Goal: Navigation & Orientation: Find specific page/section

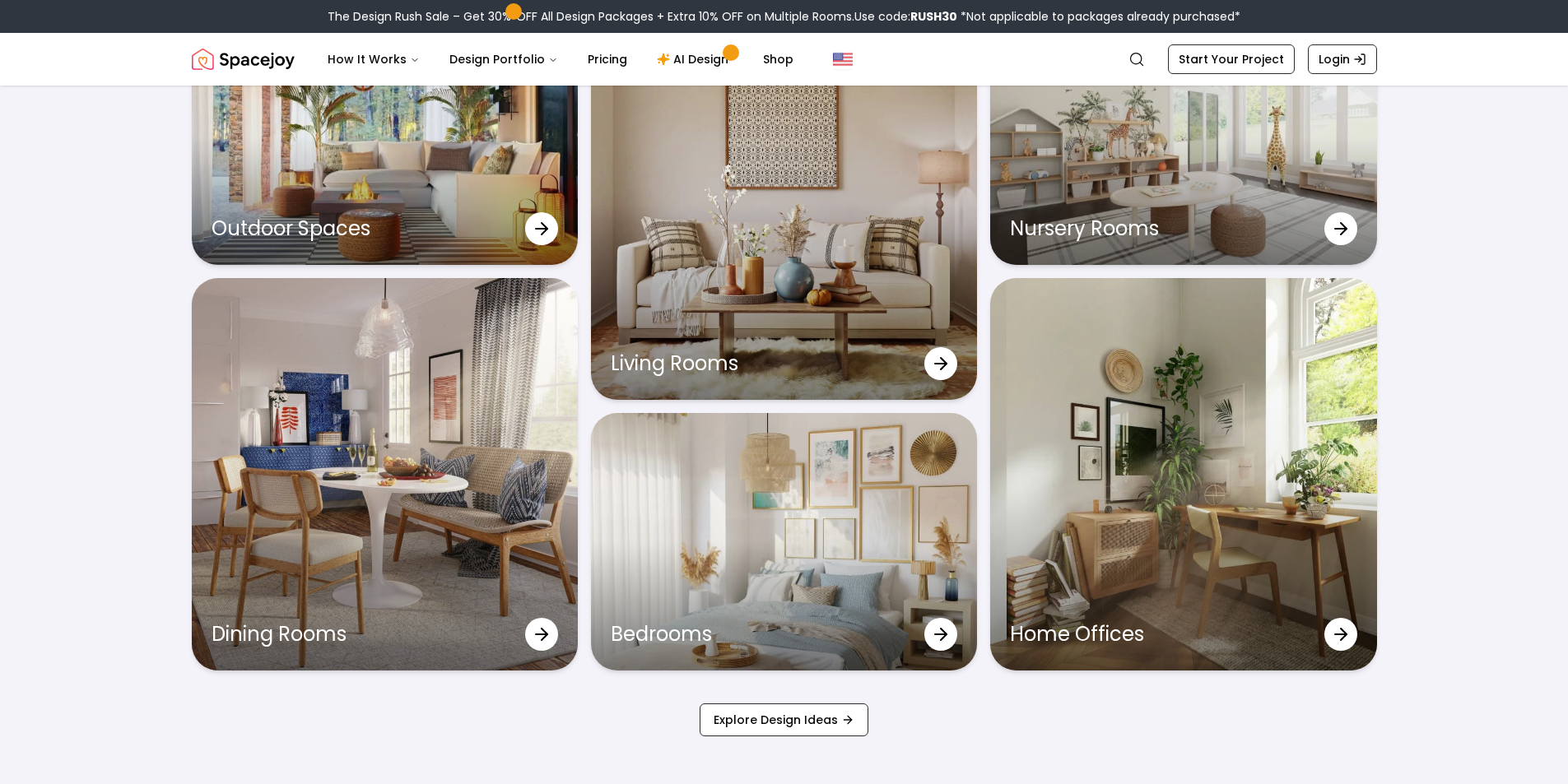
scroll to position [5415, 0]
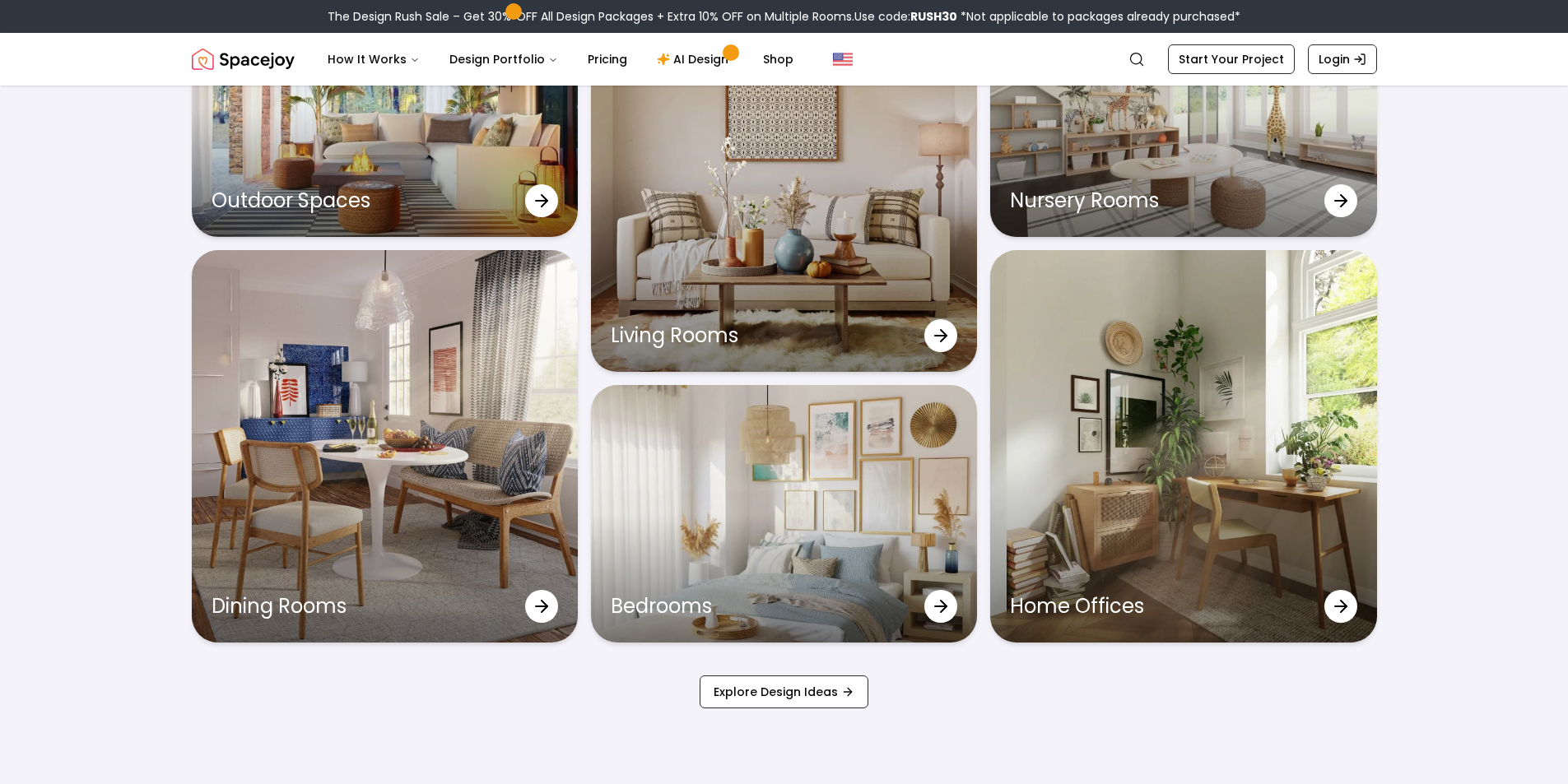
click at [201, 55] on img "Spacejoy" at bounding box center [243, 60] width 103 height 33
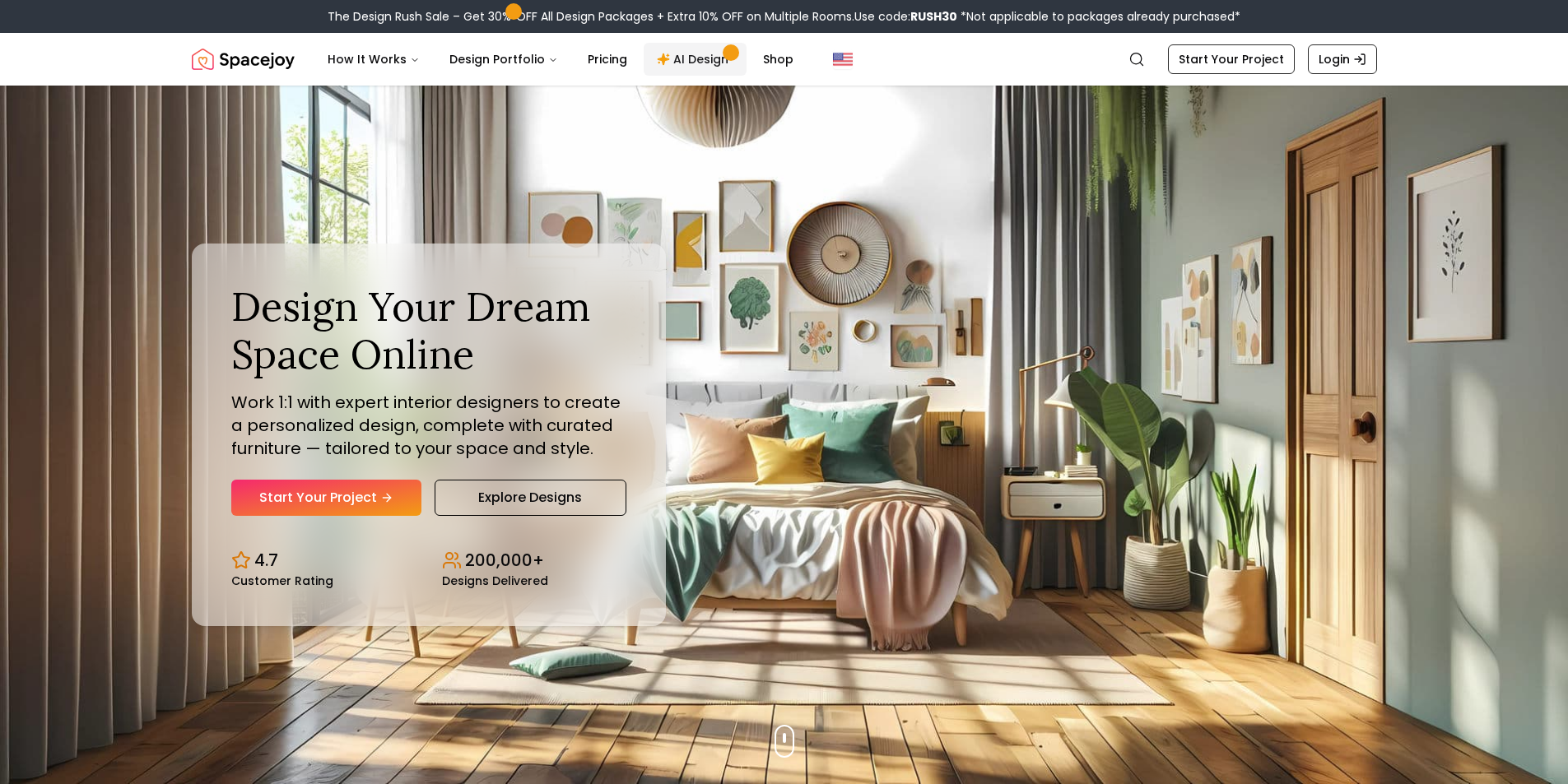
click at [647, 46] on link "AI Design" at bounding box center [695, 60] width 103 height 33
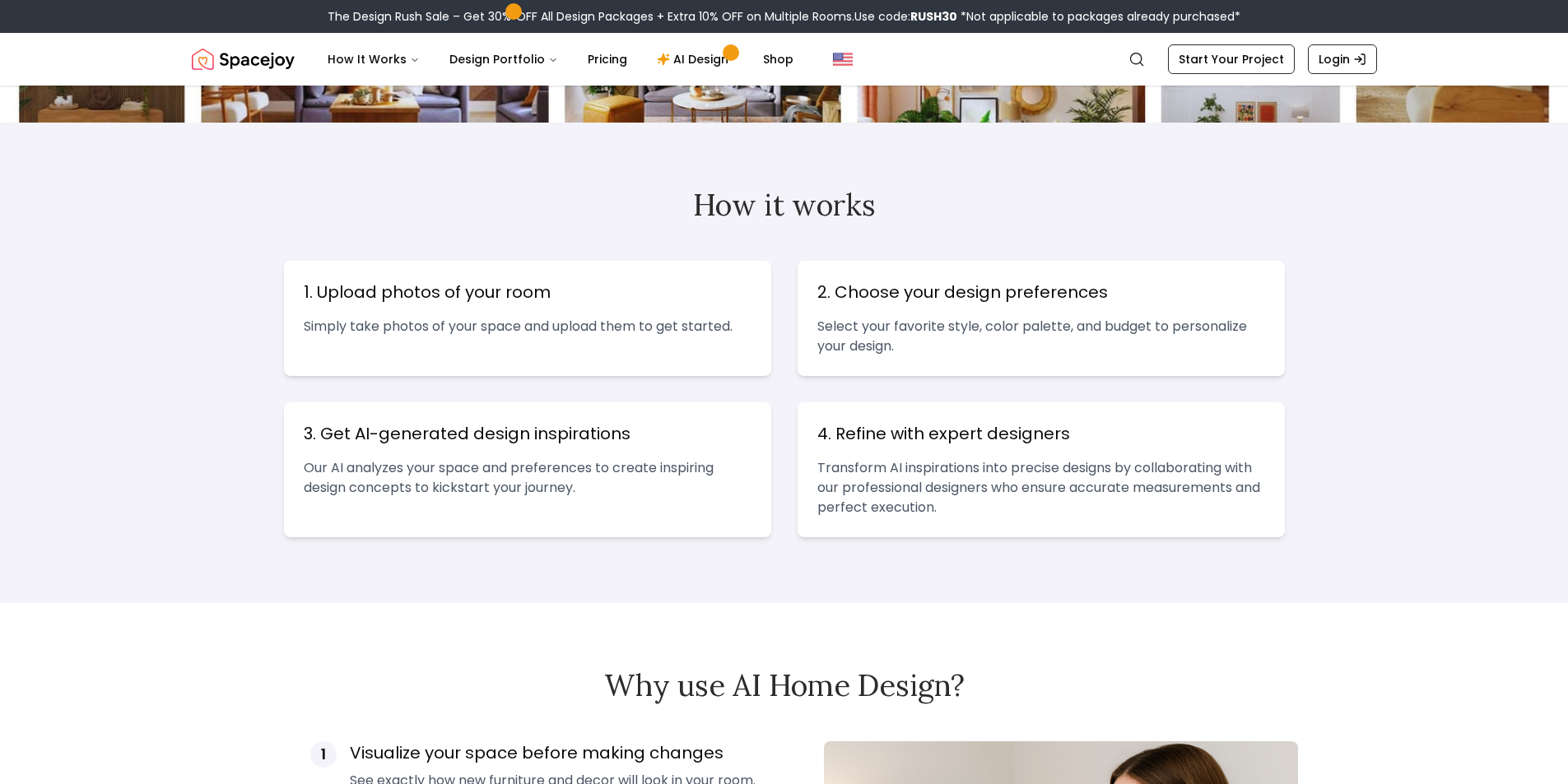
scroll to position [548, 0]
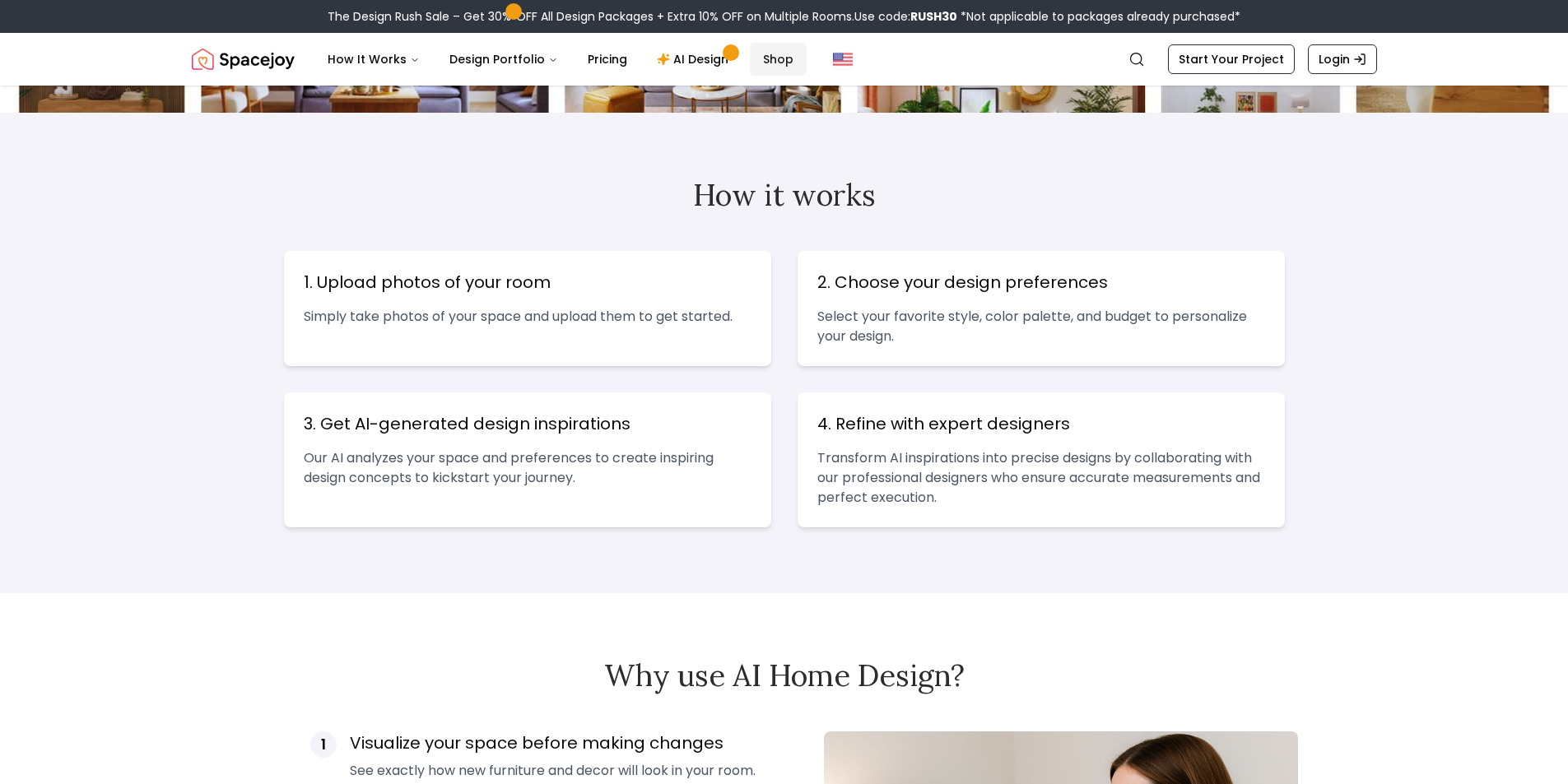
click at [755, 52] on link "Shop" at bounding box center [778, 60] width 56 height 33
